Goal: Task Accomplishment & Management: Use online tool/utility

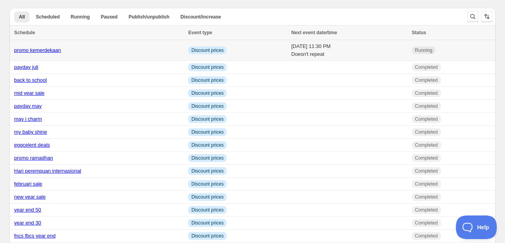
click at [37, 52] on link "promo kemerdekaan" at bounding box center [37, 50] width 47 height 6
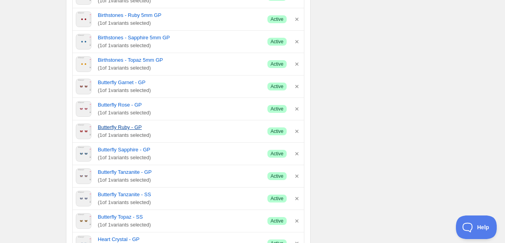
scroll to position [275, 0]
